Goal: Information Seeking & Learning: Learn about a topic

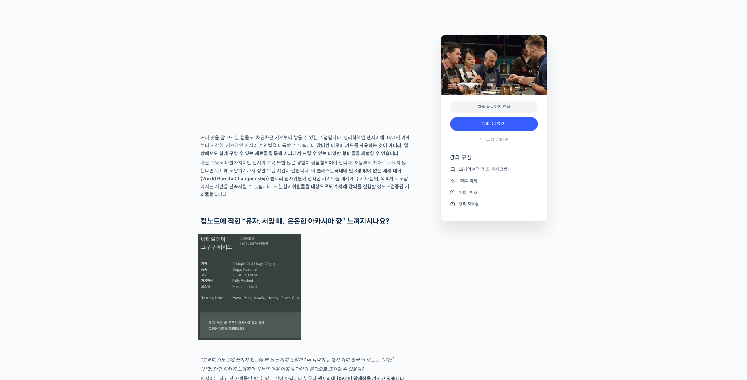
scroll to position [939, 0]
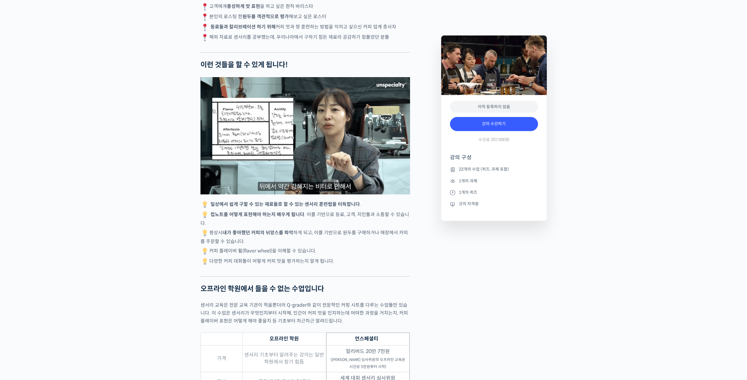
scroll to position [1556, 0]
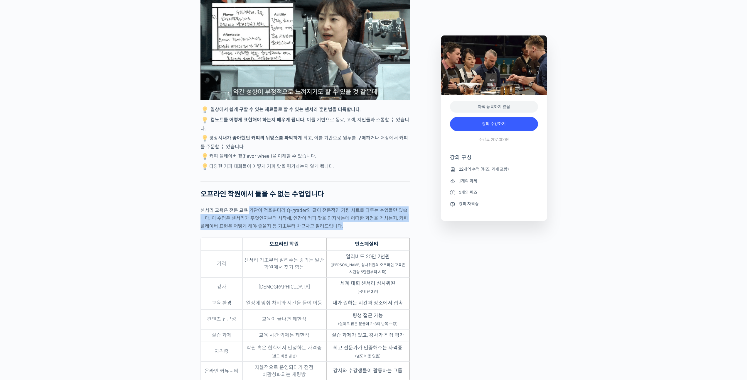
drag, startPoint x: 248, startPoint y: 227, endPoint x: 265, endPoint y: 258, distance: 35.9
click at [262, 256] on div "[PERSON_NAME] 센서리 심사위원을 소개합니다! 세계 대회 센서리 심사위원 CBSC International 이사 심사경력 WBC(Wo…" at bounding box center [305, 227] width 210 height 3082
click at [265, 251] on th "오프라인 학원" at bounding box center [284, 244] width 84 height 13
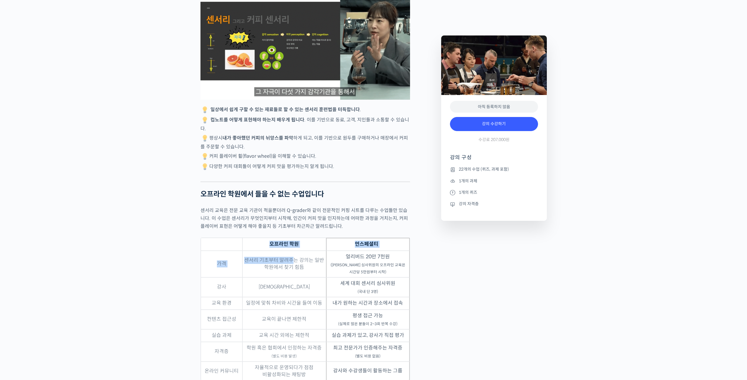
drag, startPoint x: 264, startPoint y: 264, endPoint x: 307, endPoint y: 283, distance: 47.2
click at [299, 281] on table "오프라인 학원 언스페셜티 가격 센서리 기초부터 알려주는 강의는 일반 학원에서 찾기 힘듬 얼리버드 20만 7천원 ([PERSON_NAME] 심사…" at bounding box center [305, 310] width 210 height 144
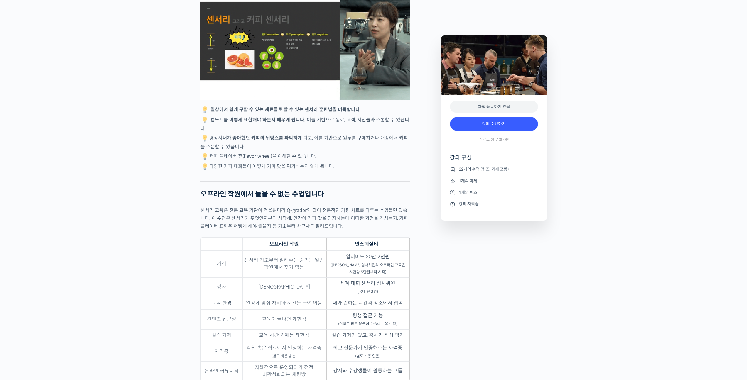
click at [308, 278] on td "센서리 기초부터 알려주는 강의는 일반 학원에서 찾기 힘듬" at bounding box center [284, 264] width 84 height 27
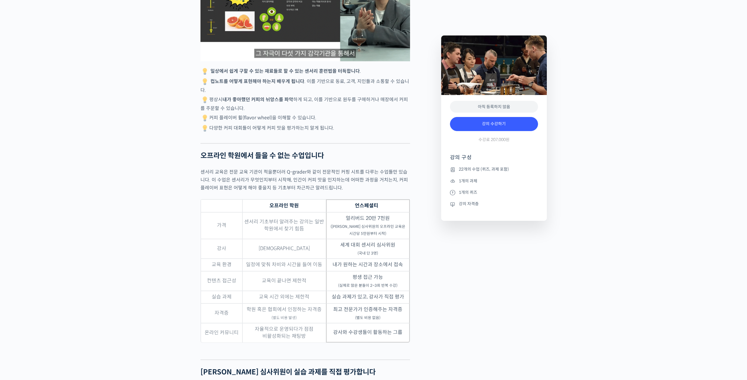
scroll to position [1644, 0]
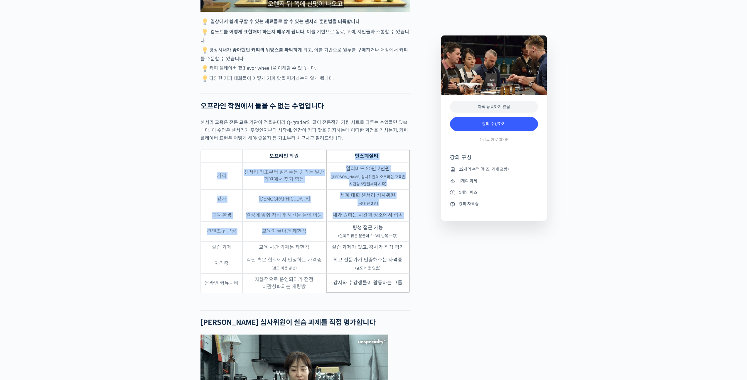
drag, startPoint x: 311, startPoint y: 168, endPoint x: 323, endPoint y: 244, distance: 77.9
click at [323, 244] on table "오프라인 학원 언스페셜티 가격 센서리 기초부터 알려주는 강의는 일반 학원에서 찾기 힘듬 얼리버드 20만 7천원 ([PERSON_NAME] 심사…" at bounding box center [305, 222] width 210 height 144
click at [323, 242] on td "교육이 끝나면 제한적" at bounding box center [284, 232] width 84 height 20
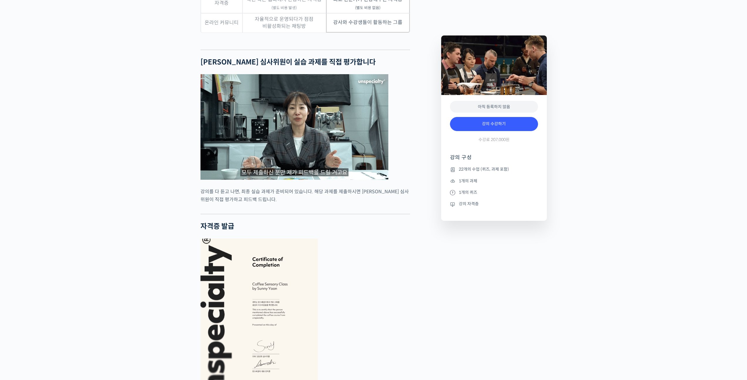
scroll to position [1996, 0]
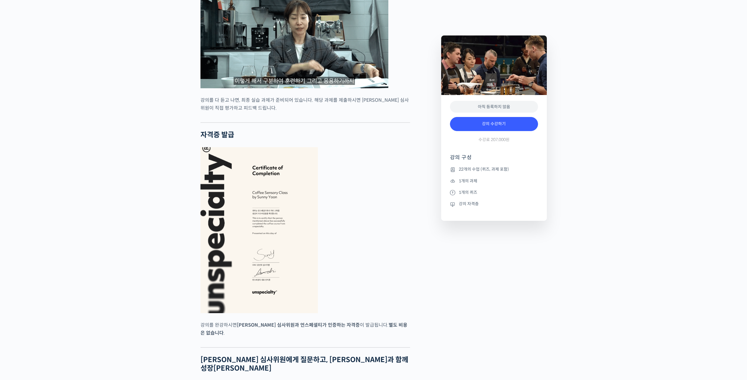
click at [343, 348] on div at bounding box center [305, 343] width 210 height 9
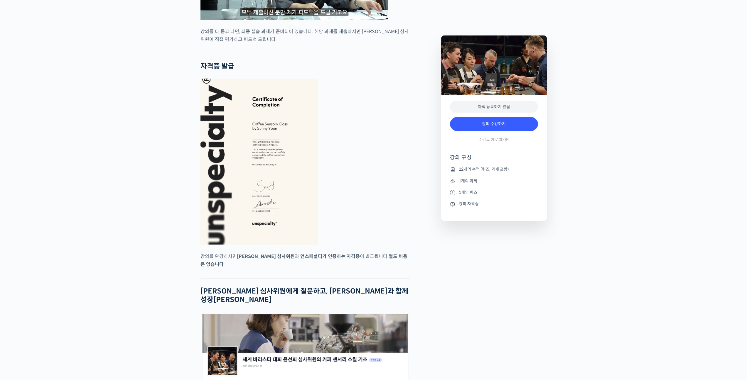
scroll to position [2172, 0]
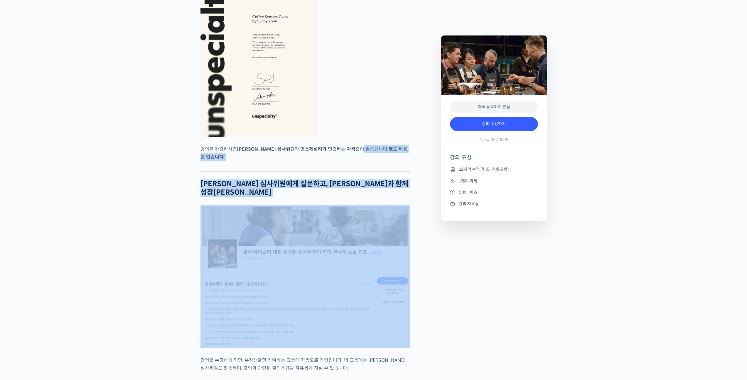
drag, startPoint x: 335, startPoint y: 162, endPoint x: 374, endPoint y: 353, distance: 195.1
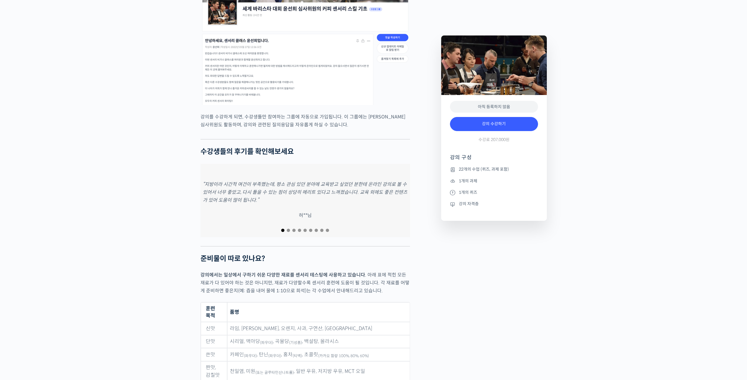
scroll to position [2524, 0]
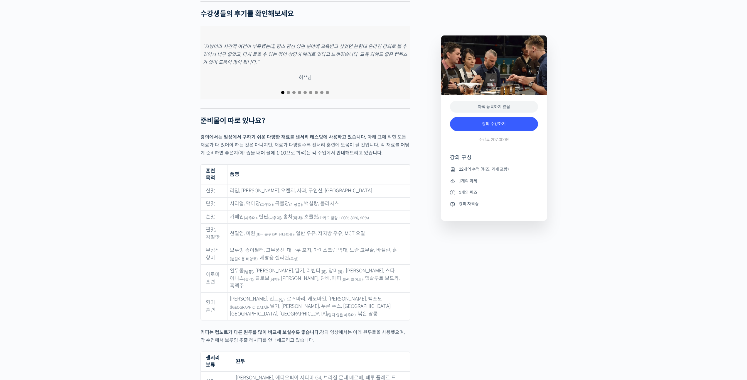
drag, startPoint x: 450, startPoint y: 295, endPoint x: 448, endPoint y: 288, distance: 7.8
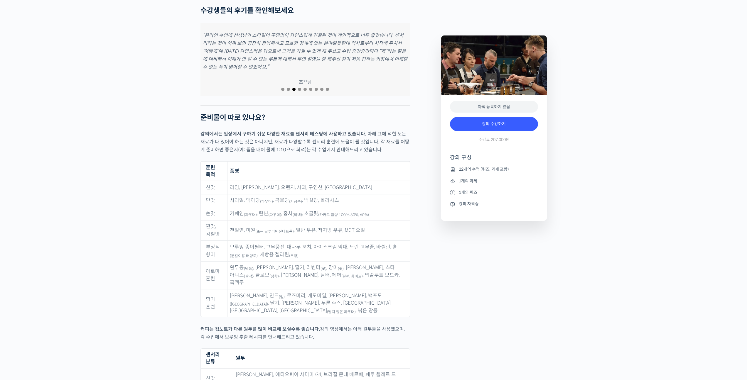
scroll to position [2671, 0]
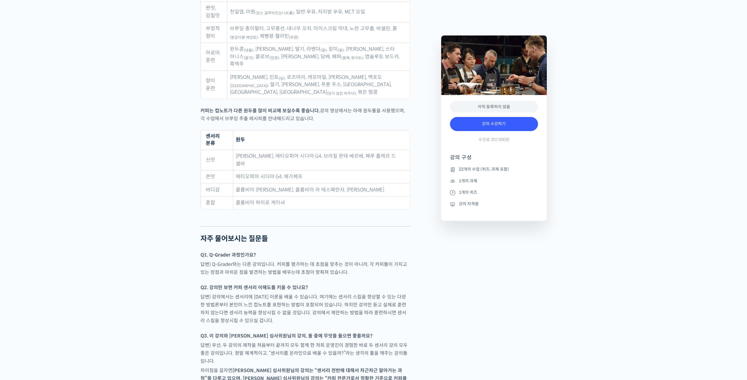
scroll to position [2876, 0]
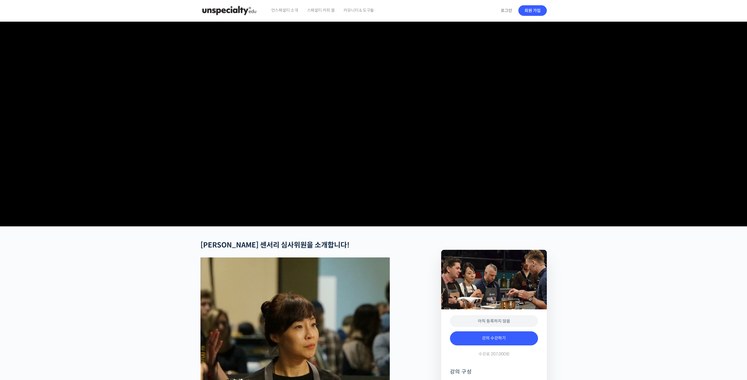
scroll to position [0, 0]
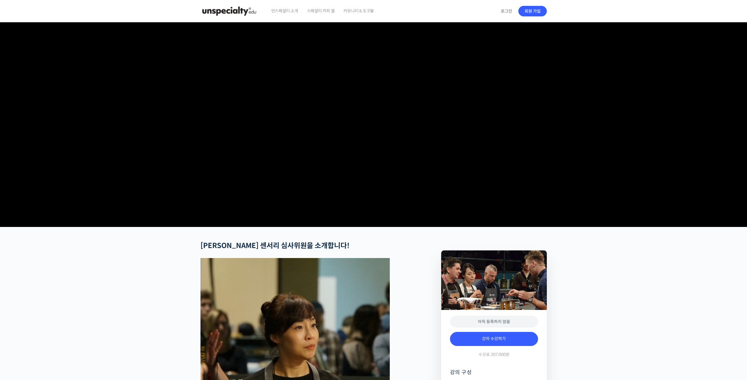
click at [279, 11] on span "언스페셜티 소개" at bounding box center [284, 11] width 27 height 22
